Goal: Task Accomplishment & Management: Manage account settings

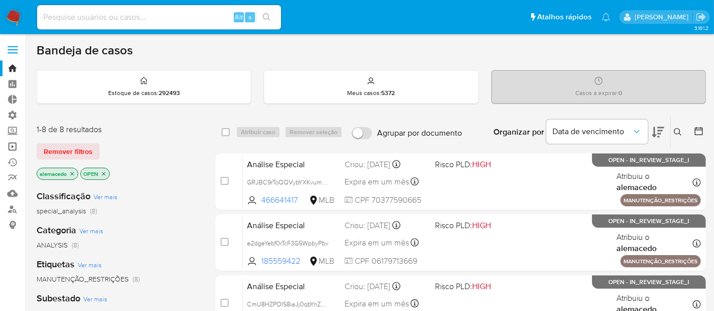
click at [13, 143] on link "Operações em massa" at bounding box center [60, 147] width 121 height 16
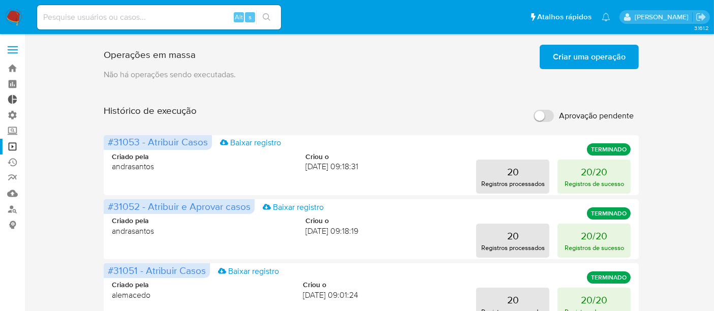
click at [17, 93] on link "Painel Externo" at bounding box center [60, 100] width 121 height 16
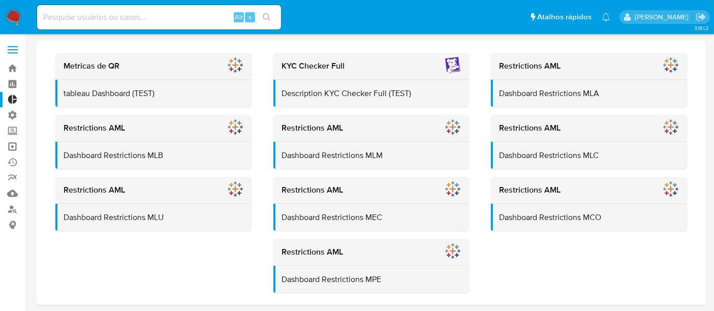
click at [14, 144] on link "Operações em massa" at bounding box center [60, 147] width 121 height 16
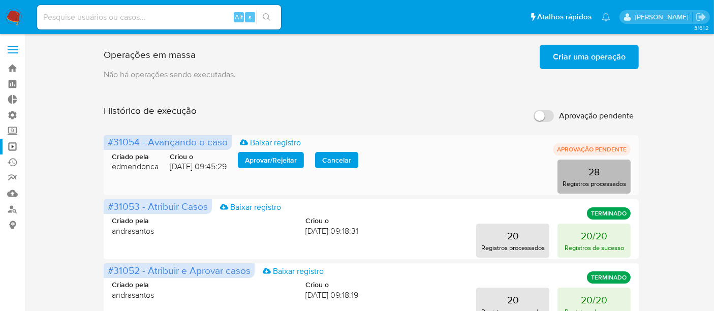
click at [601, 172] on button "28 Registros processados" at bounding box center [593, 177] width 73 height 34
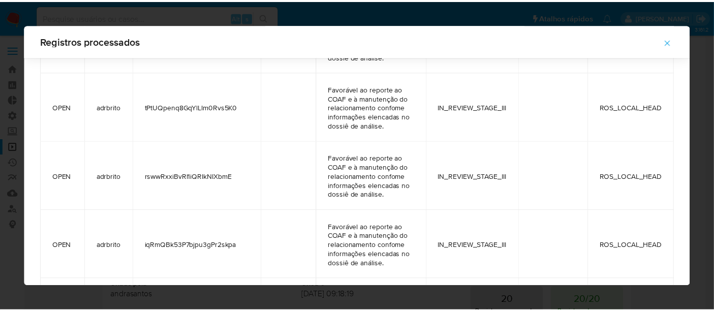
scroll to position [499, 0]
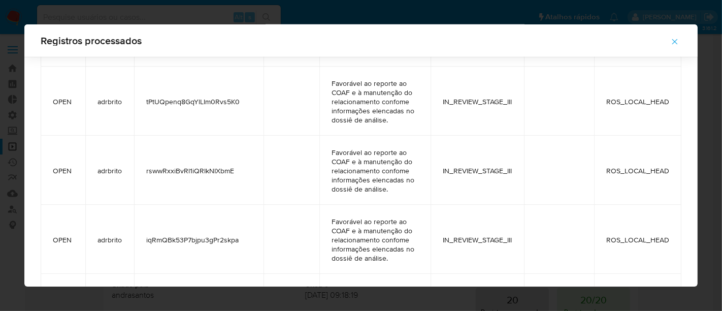
click at [679, 40] on icon "button" at bounding box center [675, 41] width 9 height 9
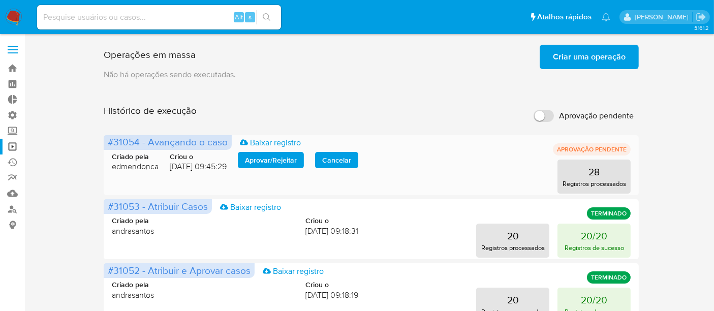
click at [280, 162] on span "Aprovar / Rejeitar" at bounding box center [271, 160] width 52 height 14
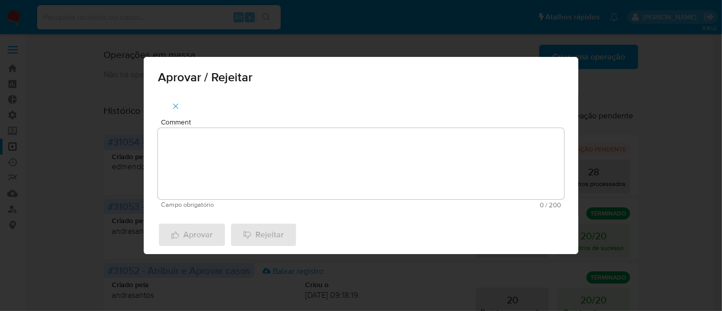
click at [211, 159] on textarea "Comment" at bounding box center [361, 163] width 406 height 71
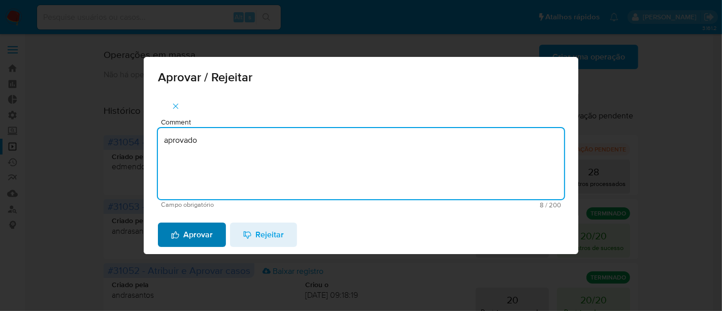
type textarea "aprovado"
click at [195, 225] on span "Aprovar" at bounding box center [192, 235] width 42 height 22
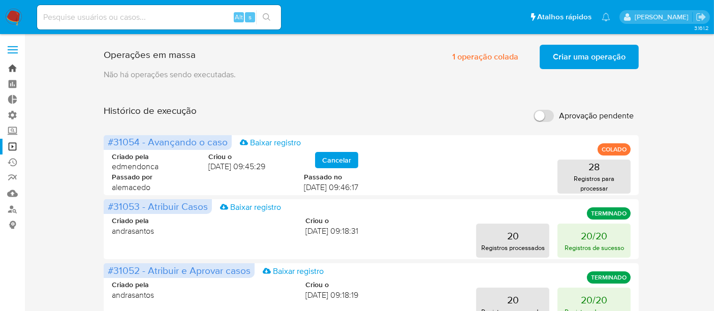
click at [10, 72] on link "Bandeja" at bounding box center [60, 68] width 121 height 16
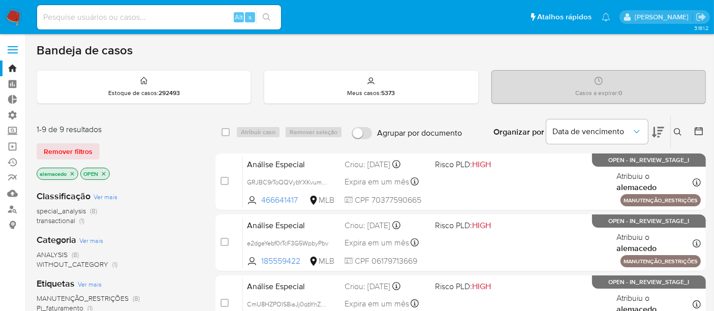
click at [480, 50] on div "Bandeja de casos" at bounding box center [371, 50] width 669 height 15
click at [672, 129] on button at bounding box center [679, 132] width 17 height 12
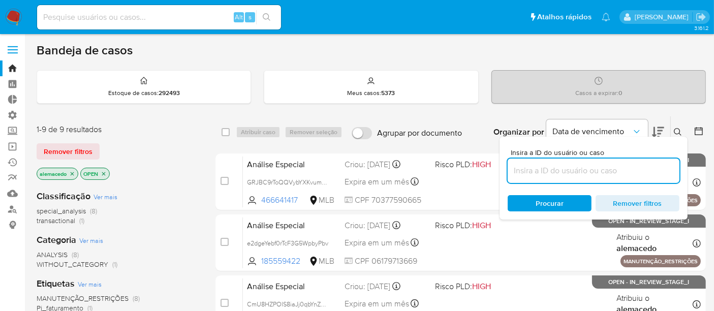
click at [575, 164] on input at bounding box center [594, 170] width 172 height 13
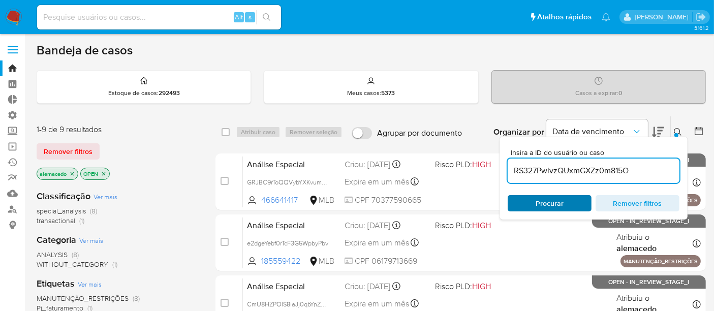
type input "RS327PwlvzQUxmGXZz0m815O"
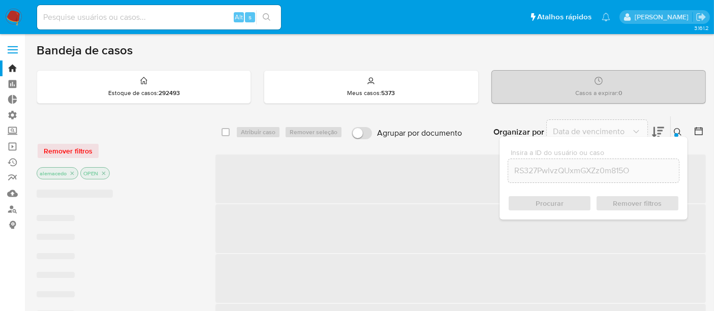
click at [543, 200] on div "Procurar Remover filtros" at bounding box center [594, 203] width 172 height 16
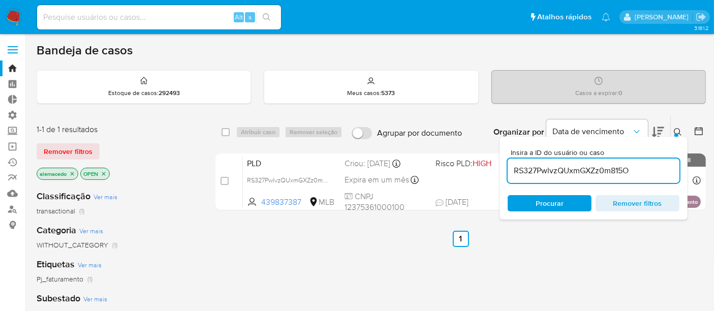
click at [680, 132] on icon at bounding box center [678, 132] width 8 height 8
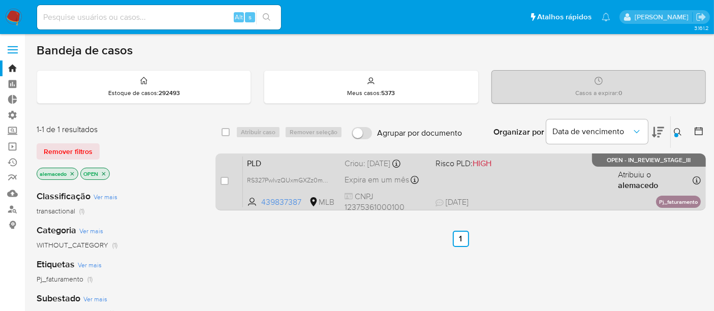
click at [529, 171] on div "PLD RS327PwlvzQUxmGXZz0m815O 439837387 MLB Risco PLD: HIGH Criou: 12/09/2025 Cr…" at bounding box center [472, 181] width 458 height 51
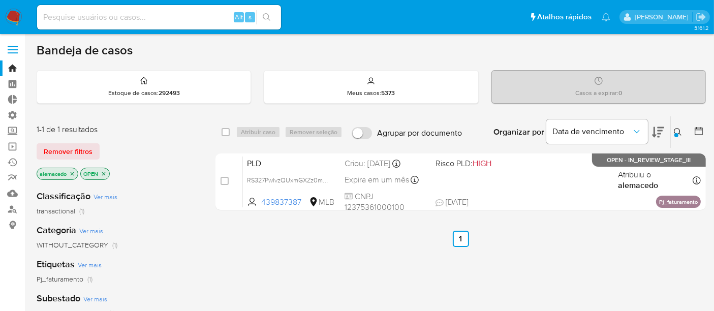
click at [679, 131] on icon at bounding box center [678, 132] width 8 height 8
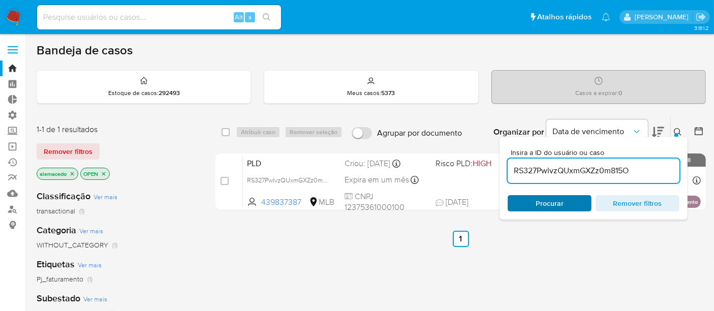
click at [549, 199] on span "Procurar" at bounding box center [549, 203] width 28 height 16
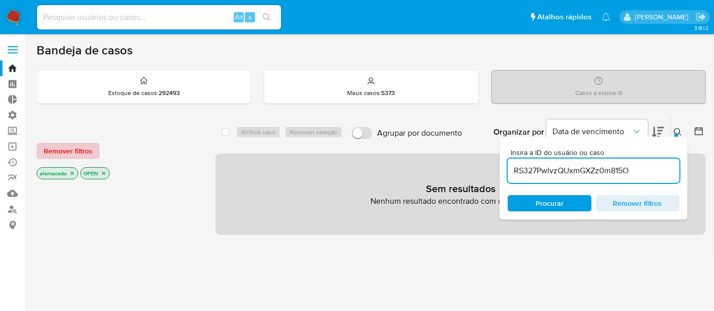
click at [67, 149] on span "Remover filtros" at bounding box center [68, 151] width 49 height 14
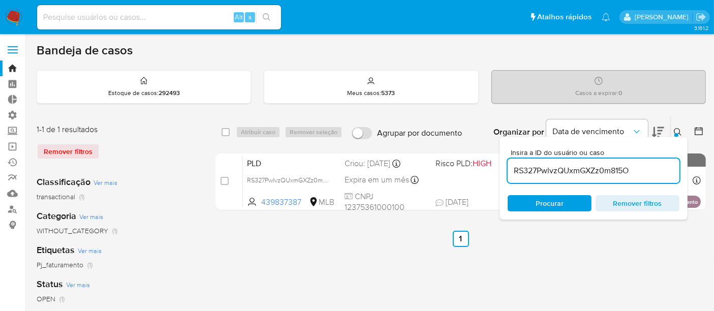
click at [682, 130] on button at bounding box center [679, 132] width 17 height 12
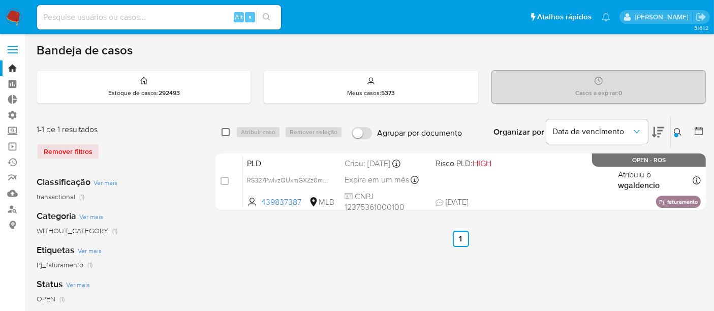
click at [227, 131] on input "checkbox" at bounding box center [226, 132] width 8 height 8
checkbox input "true"
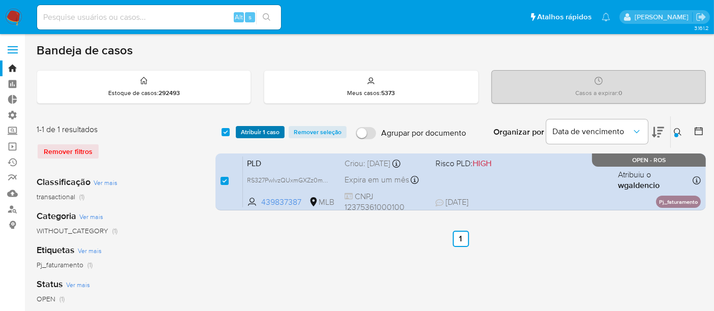
click at [251, 131] on span "Atribuir 1 caso" at bounding box center [260, 132] width 39 height 10
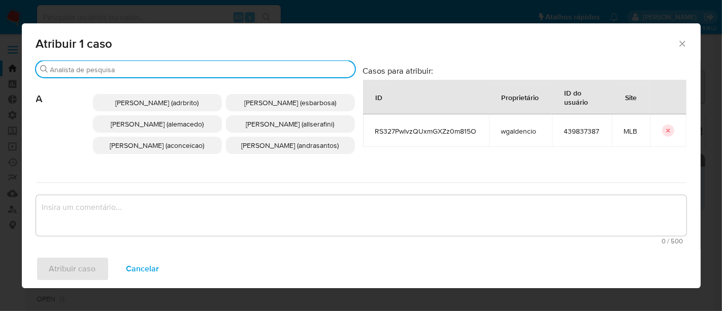
click at [65, 65] on input "Buscar" at bounding box center [200, 69] width 301 height 9
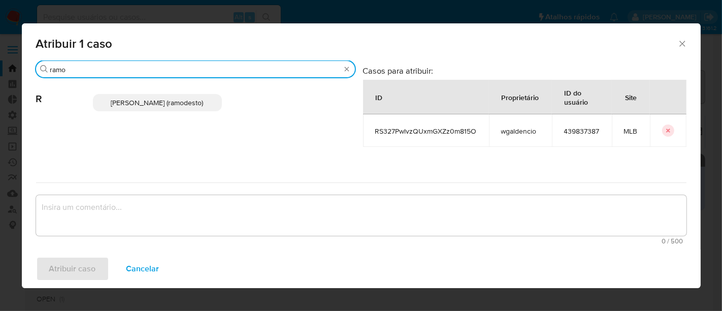
type input "ramo"
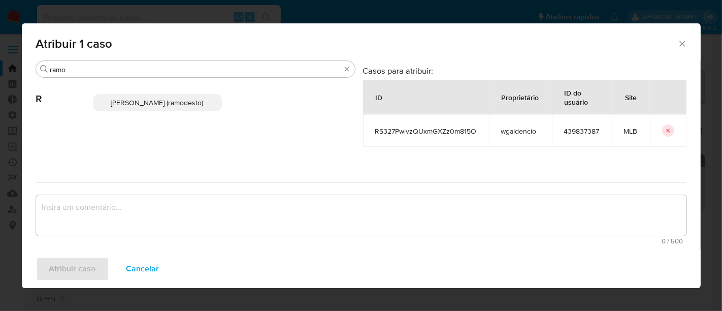
click at [139, 104] on span "Rafael Modesto Dos Santos (ramodesto)" at bounding box center [157, 103] width 92 height 10
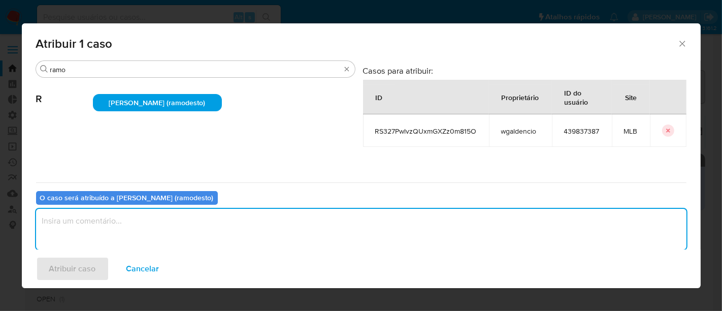
click at [117, 236] on textarea "assign-modal" at bounding box center [361, 229] width 651 height 41
paste textarea "RS327PwlvzQUxmGXZz0m815O"
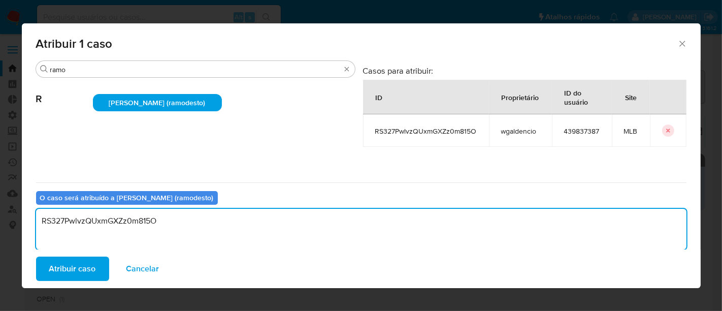
drag, startPoint x: 174, startPoint y: 220, endPoint x: 0, endPoint y: 232, distance: 174.1
click at [0, 232] on div "Atribuir 1 caso Buscar ramo R Rafael Modesto Dos Santos (ramodesto) Casos para …" at bounding box center [361, 155] width 722 height 311
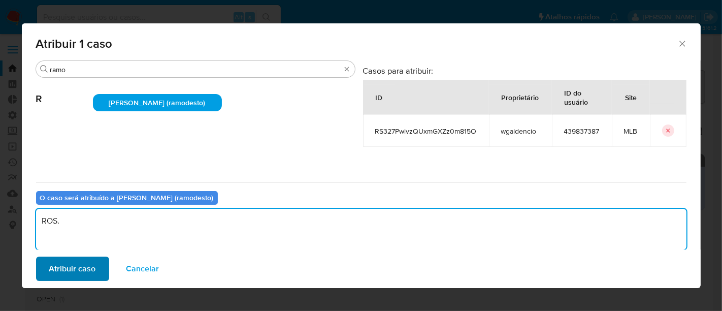
type textarea "ROS."
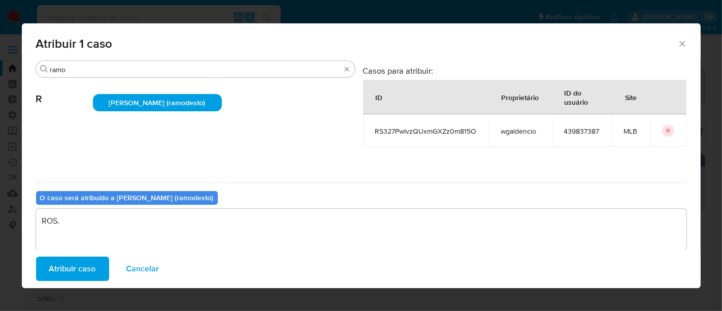
click at [73, 265] on span "Atribuir caso" at bounding box center [72, 269] width 47 height 22
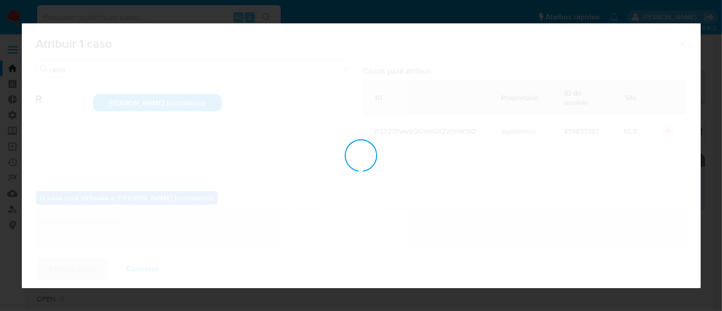
checkbox input "false"
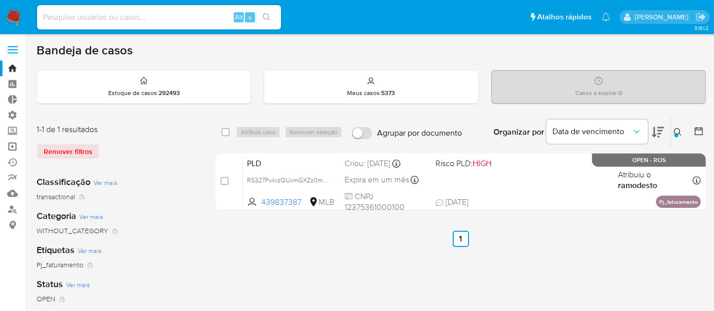
click at [15, 149] on link "Operações em massa" at bounding box center [60, 147] width 121 height 16
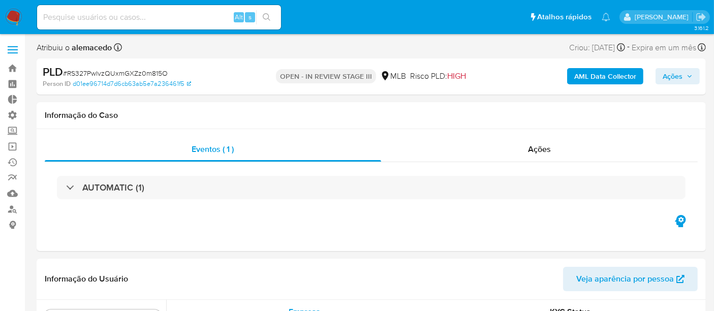
scroll to position [526, 0]
select select "10"
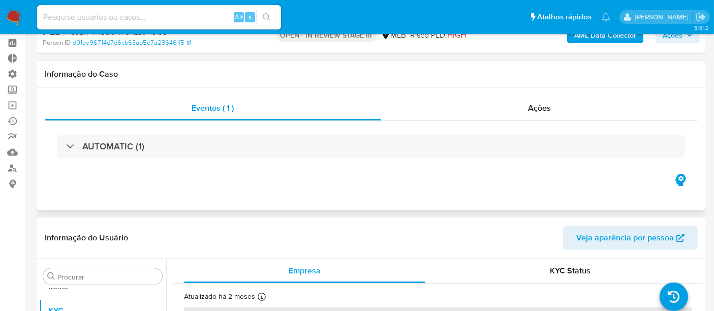
scroll to position [0, 0]
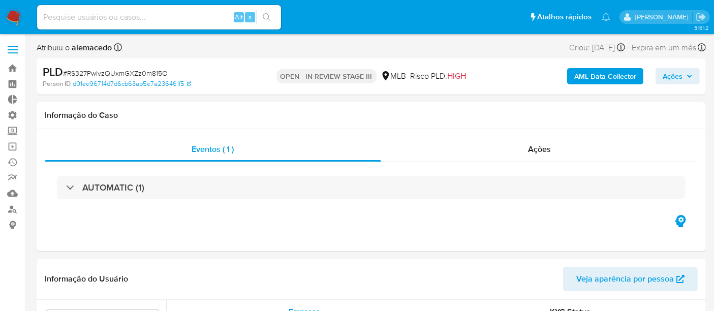
click at [671, 77] on span "Ações" at bounding box center [672, 76] width 20 height 16
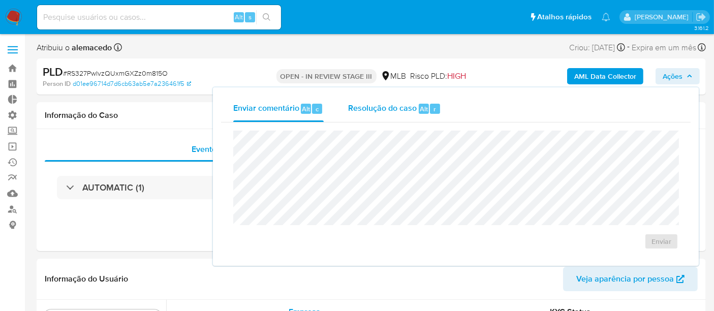
click at [377, 112] on span "Resolução do caso" at bounding box center [382, 109] width 69 height 12
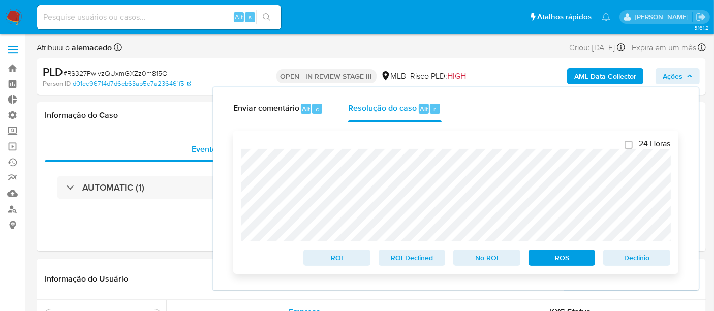
click at [556, 262] on span "ROS" at bounding box center [561, 257] width 53 height 14
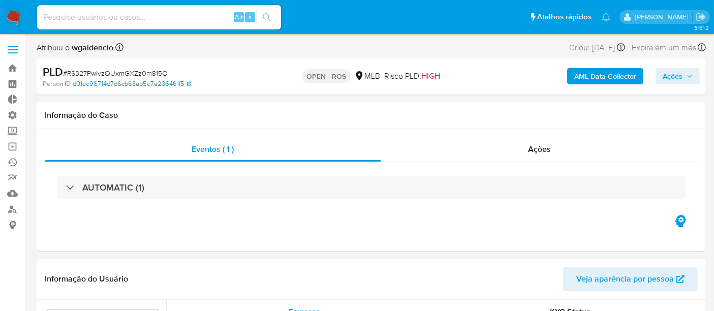
scroll to position [526, 0]
select select "10"
drag, startPoint x: 68, startPoint y: 72, endPoint x: 182, endPoint y: 74, distance: 114.8
click at [182, 74] on div "PLD # RS327PwlvzQUxmGXZz0m815O" at bounding box center [150, 72] width 215 height 15
copy span "RS327PwlvzQUxmGXZz0m815O"
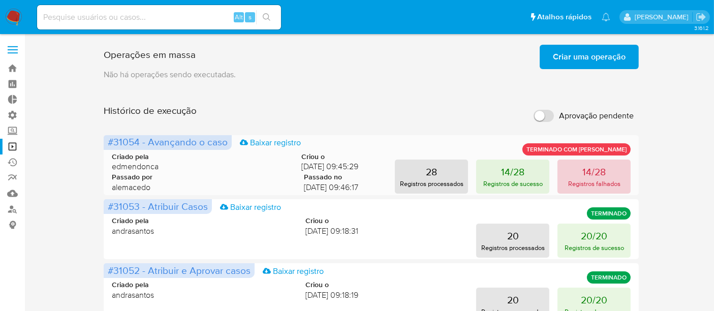
click at [608, 174] on button "14/28 Registros falhados" at bounding box center [593, 177] width 73 height 34
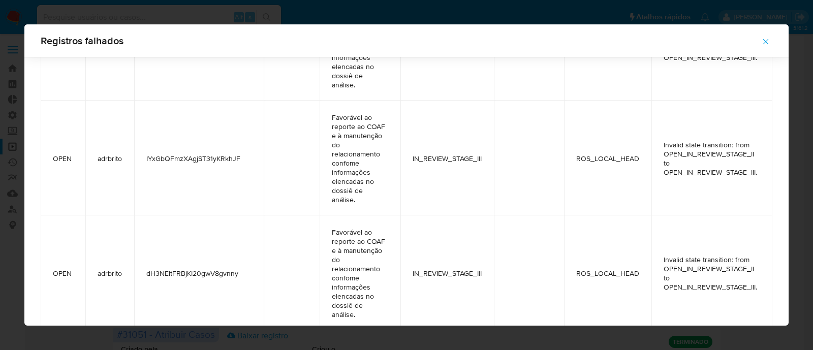
scroll to position [1388, 0]
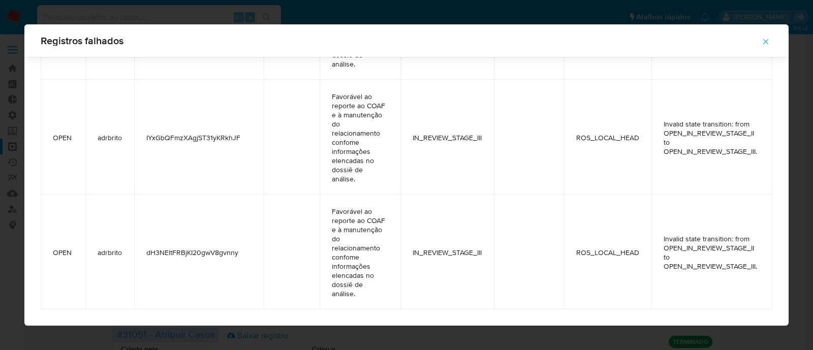
click at [722, 40] on icon "button" at bounding box center [765, 41] width 9 height 9
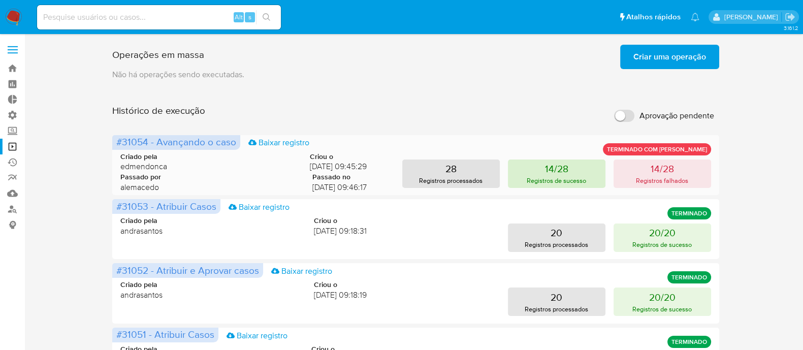
click at [557, 178] on p "Registros de sucesso" at bounding box center [556, 181] width 59 height 10
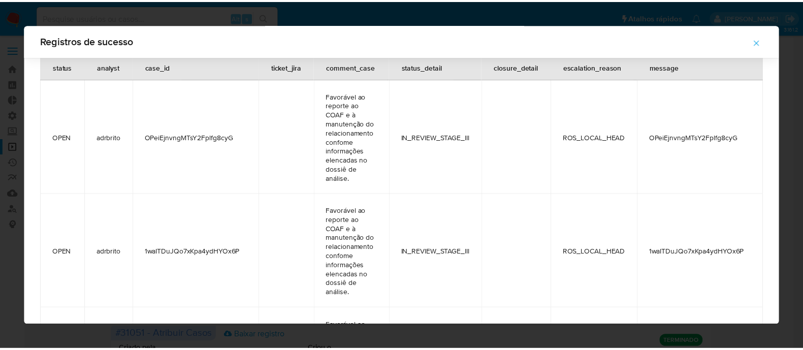
scroll to position [0, 0]
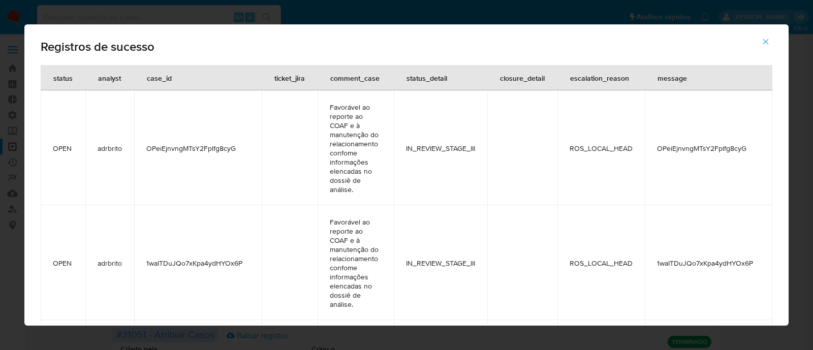
click at [722, 42] on button "button" at bounding box center [766, 41] width 36 height 24
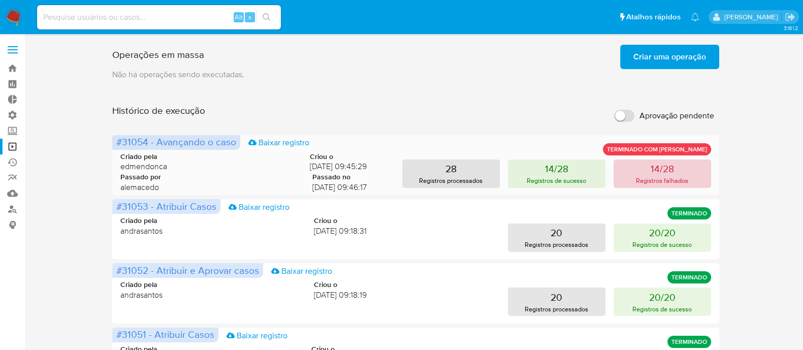
click at [652, 170] on p "14/28" at bounding box center [662, 169] width 23 height 14
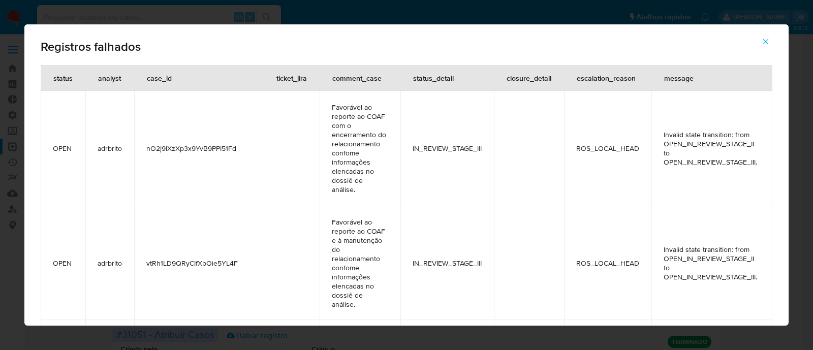
drag, startPoint x: 144, startPoint y: 153, endPoint x: 257, endPoint y: 151, distance: 112.3
click at [257, 151] on td "nO2j9lXzXp3x9YvB9PPI51Fd" at bounding box center [199, 147] width 130 height 115
click at [722, 42] on icon "button" at bounding box center [765, 41] width 9 height 9
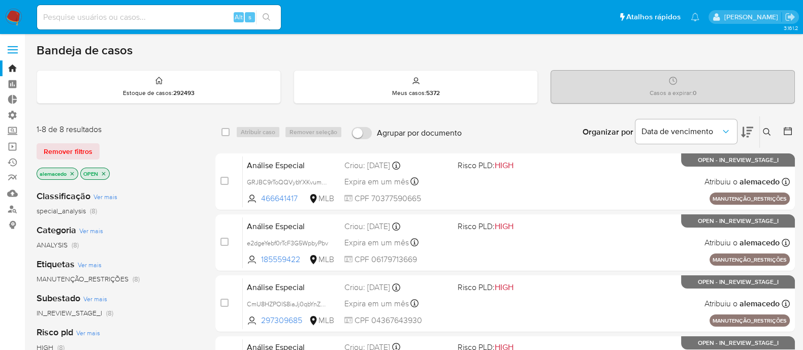
drag, startPoint x: 74, startPoint y: 151, endPoint x: 117, endPoint y: 149, distance: 43.2
click at [76, 148] on span "Remover filtros" at bounding box center [68, 151] width 49 height 14
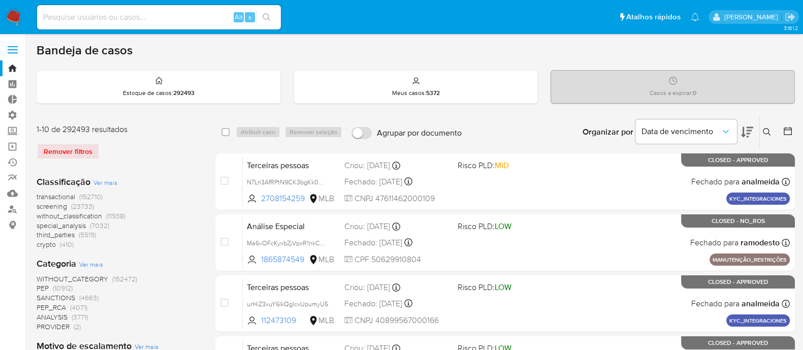
click at [768, 128] on icon at bounding box center [767, 132] width 8 height 8
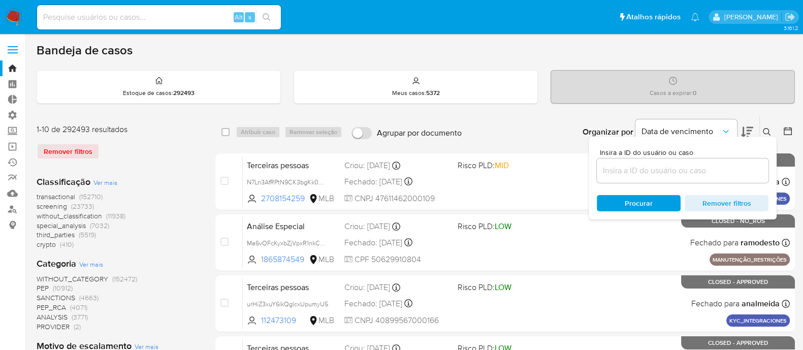
click at [651, 175] on input at bounding box center [683, 170] width 172 height 13
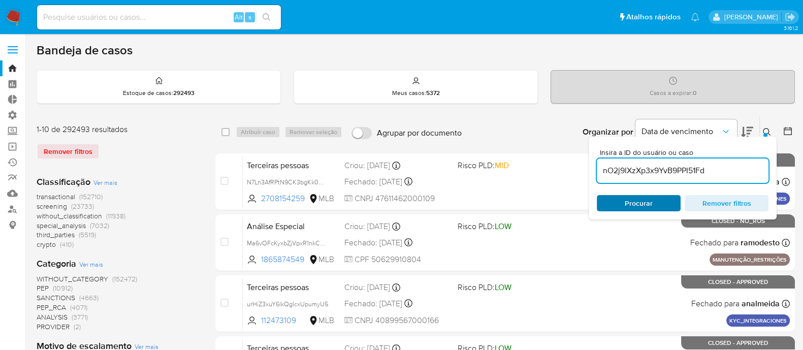
type input "nO2j9lXzXp3x9YvB9PPI51Fd"
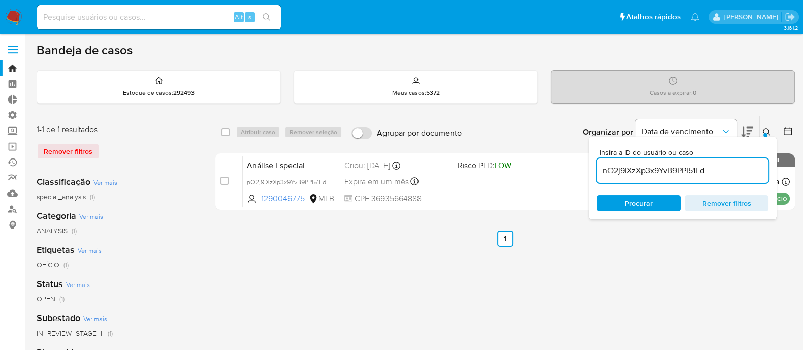
click at [635, 204] on span "Procurar" at bounding box center [639, 203] width 28 height 16
click at [769, 126] on button at bounding box center [768, 132] width 17 height 12
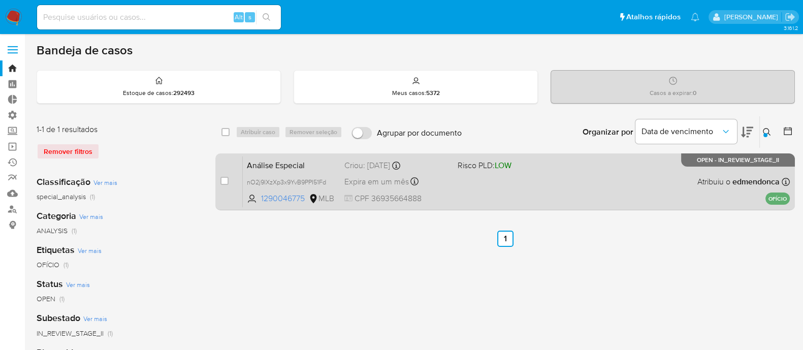
click at [594, 183] on div "Análise Especial nO2j9lXzXp3x9YvB9PPI51Fd 1290046775 MLB Risco PLD: LOW Criou: …" at bounding box center [516, 181] width 547 height 51
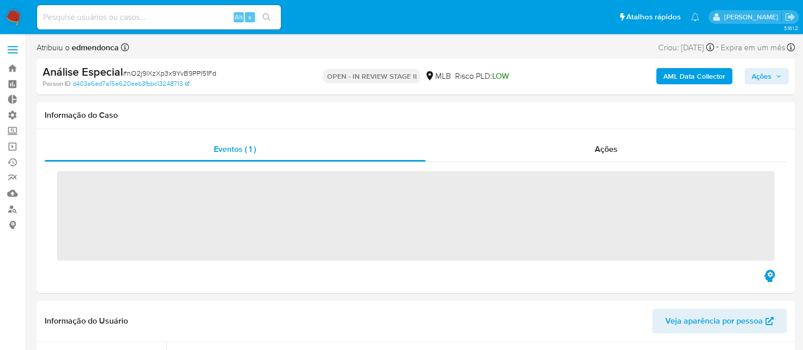
scroll to position [526, 0]
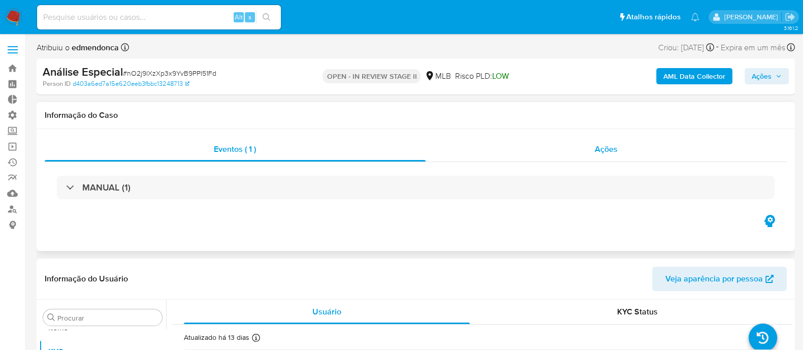
select select "10"
click at [613, 151] on span "Ações" at bounding box center [606, 149] width 23 height 12
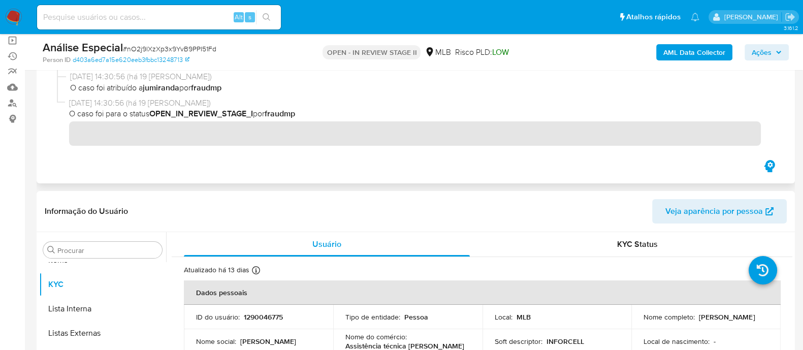
scroll to position [127, 0]
